Goal: Task Accomplishment & Management: Use online tool/utility

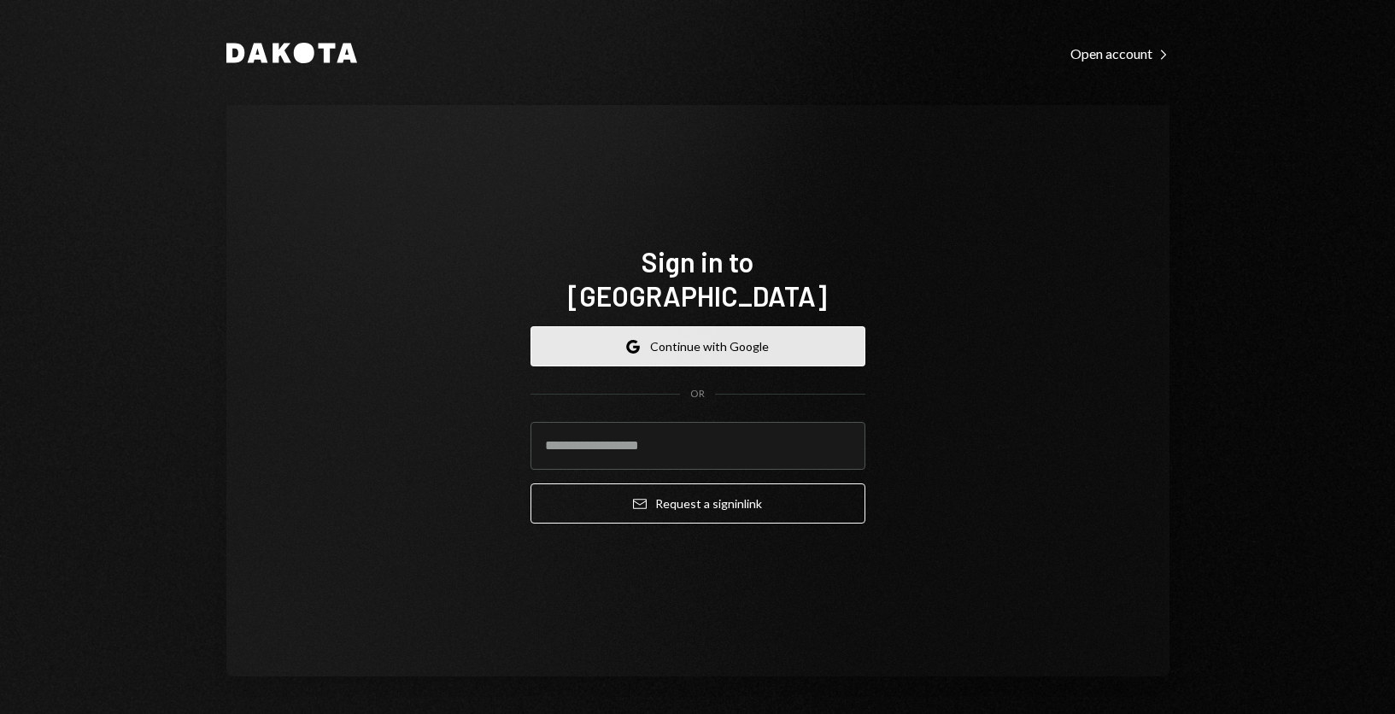
click at [693, 328] on button "Google Continue with Google" at bounding box center [697, 346] width 335 height 40
drag, startPoint x: 693, startPoint y: 328, endPoint x: 483, endPoint y: 357, distance: 211.3
click at [480, 356] on div "Sign in to Dakota Google Continue with Google OR Email Request a sign in link" at bounding box center [697, 390] width 943 height 571
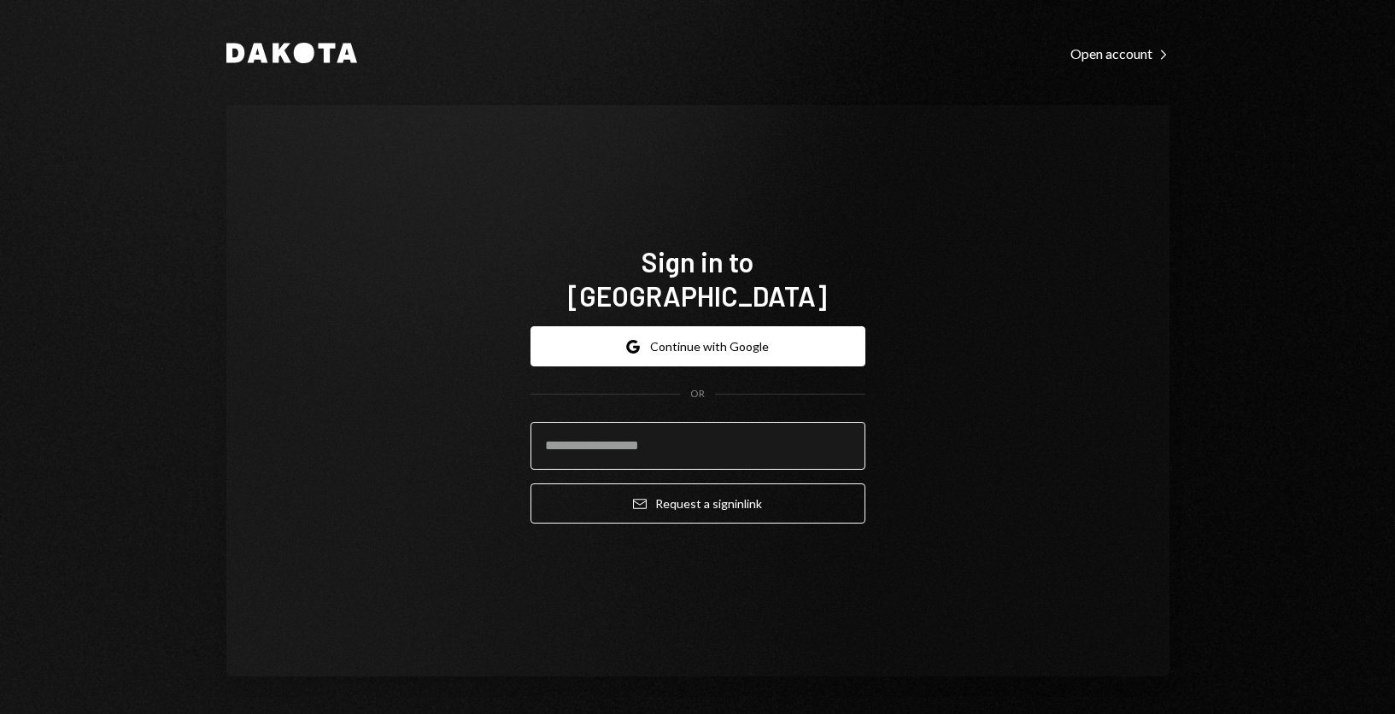
click at [593, 437] on input "email" at bounding box center [697, 446] width 335 height 48
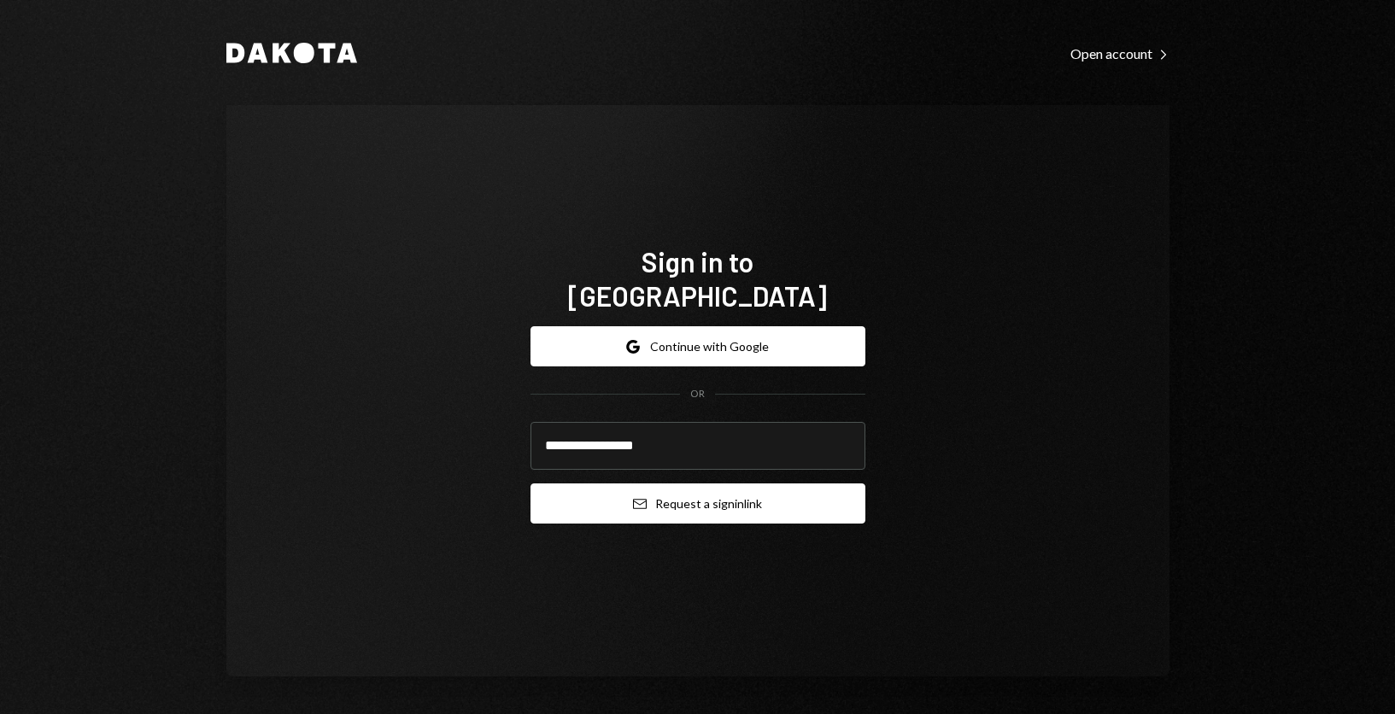
type input "**********"
click at [717, 493] on button "Email Request a sign in link" at bounding box center [697, 503] width 335 height 40
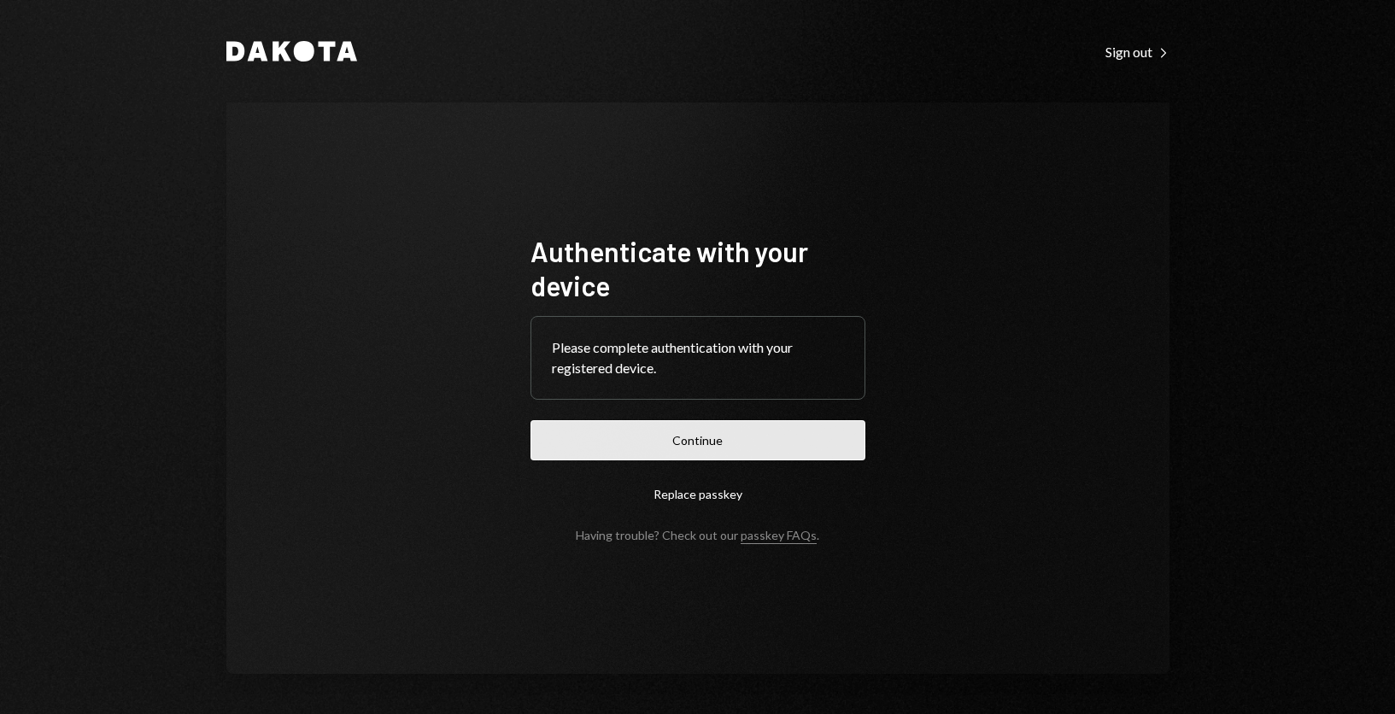
click at [726, 444] on button "Continue" at bounding box center [697, 440] width 335 height 40
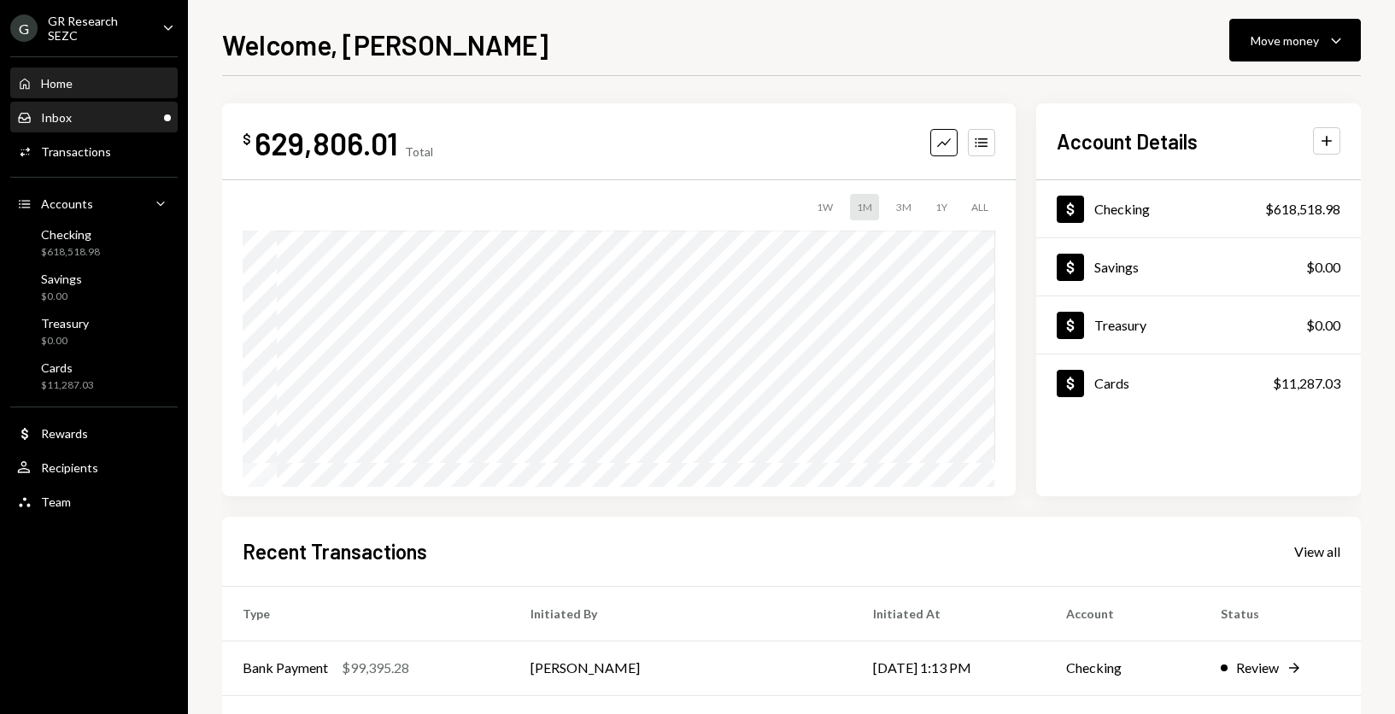
click at [100, 118] on div "Inbox Inbox" at bounding box center [94, 117] width 154 height 15
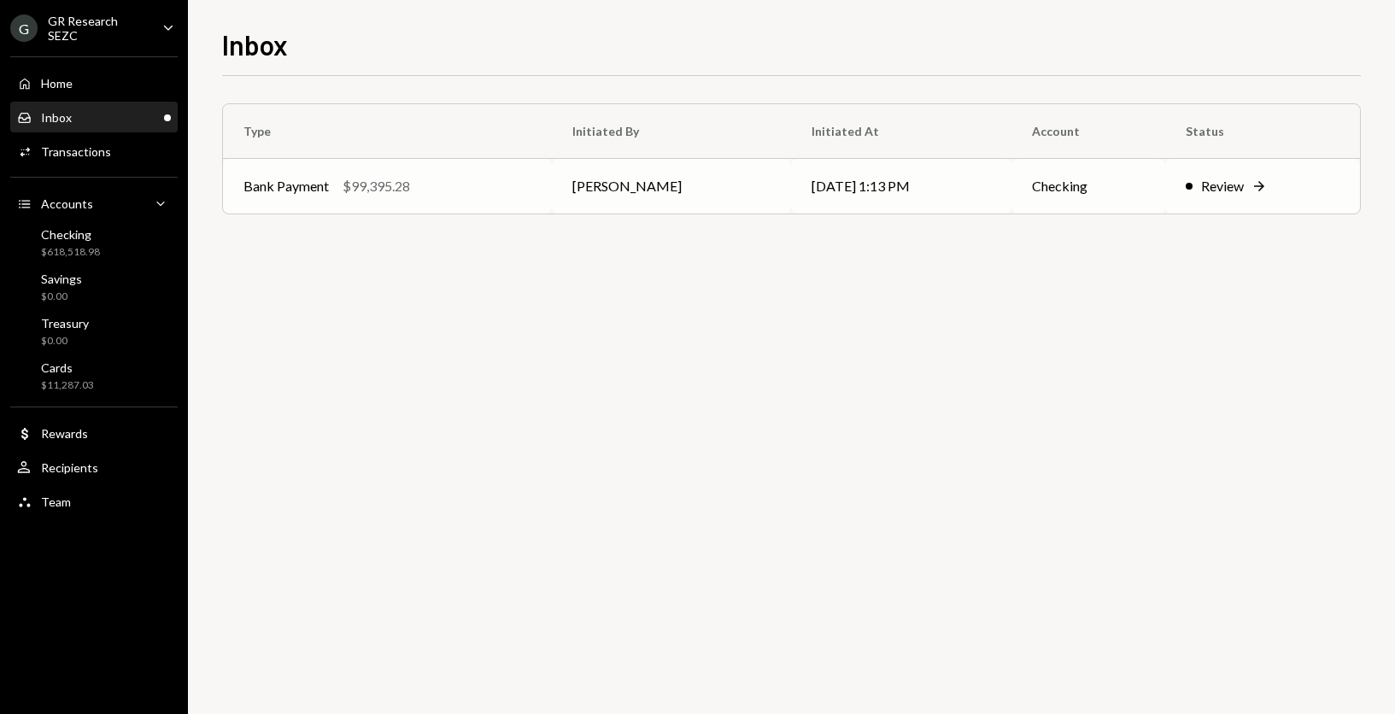
click at [1222, 183] on div "Review" at bounding box center [1222, 186] width 43 height 20
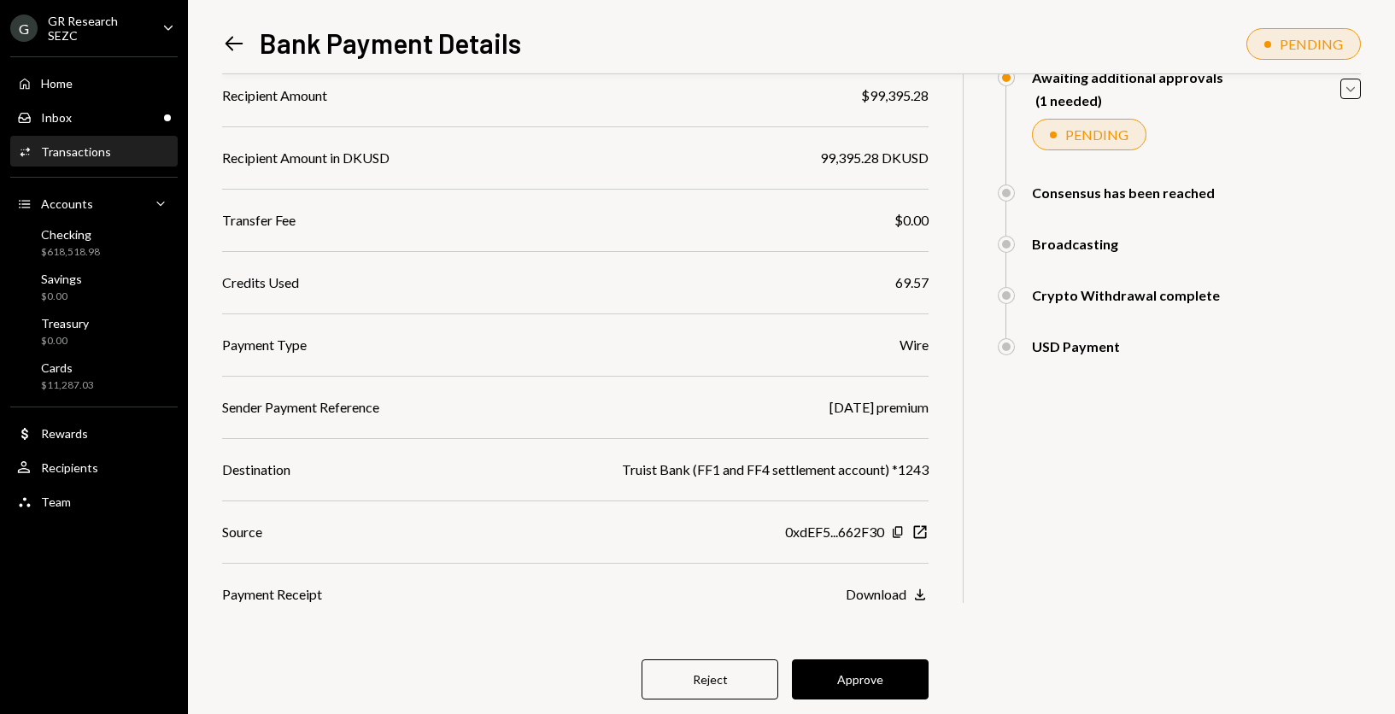
scroll to position [225, 0]
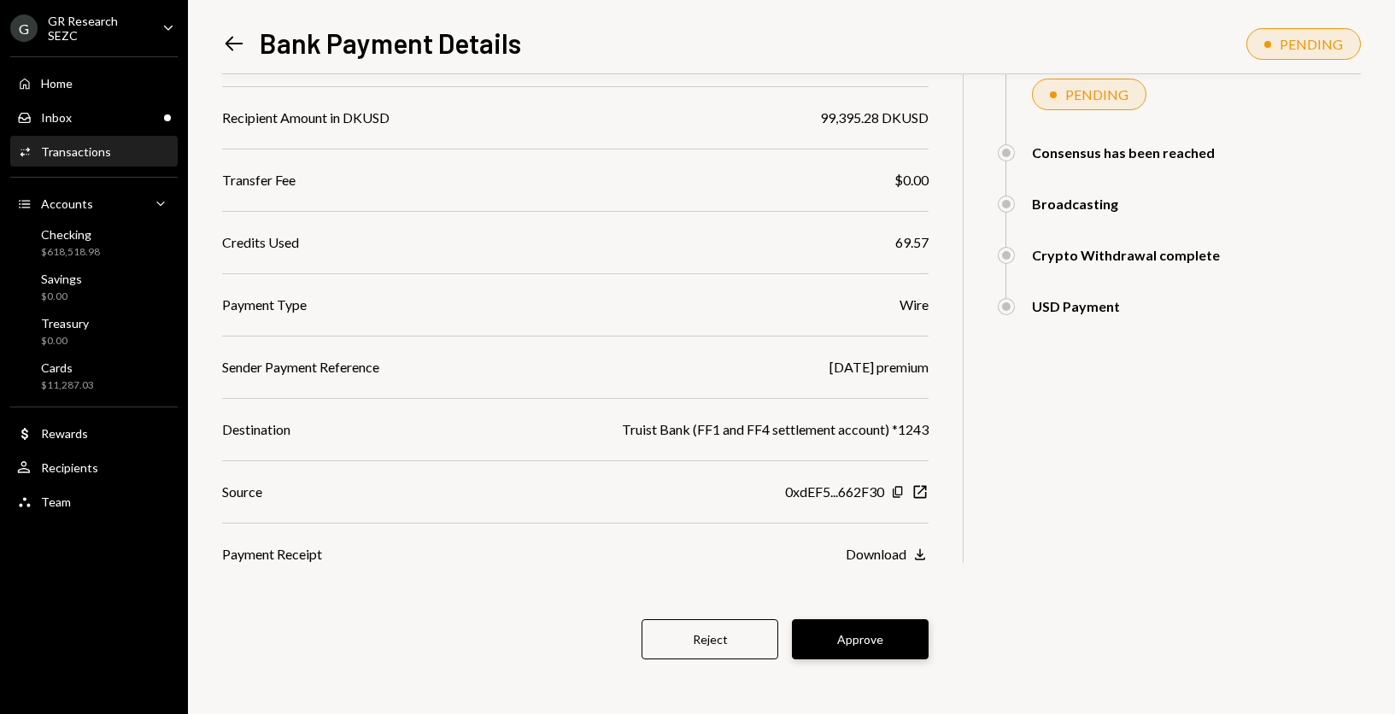
click at [862, 648] on button "Approve" at bounding box center [860, 639] width 137 height 40
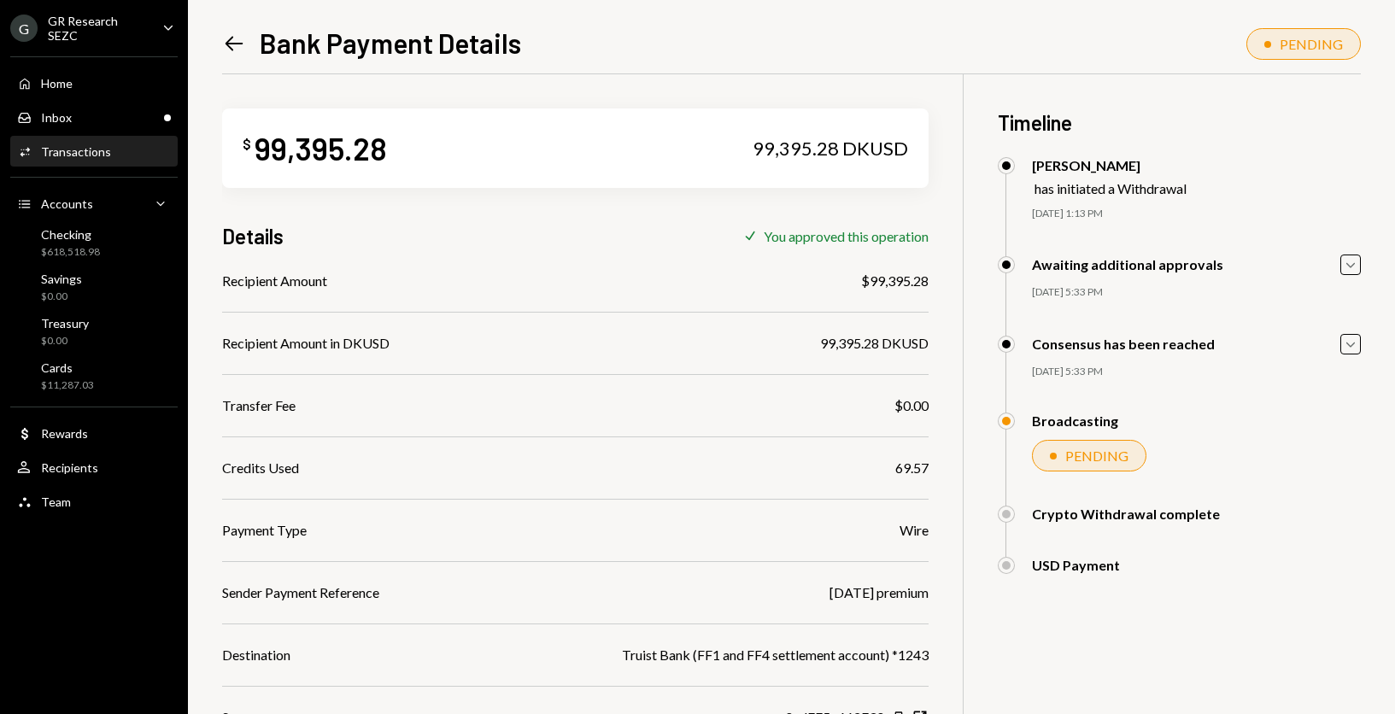
scroll to position [76, 0]
